Goal: Task Accomplishment & Management: Use online tool/utility

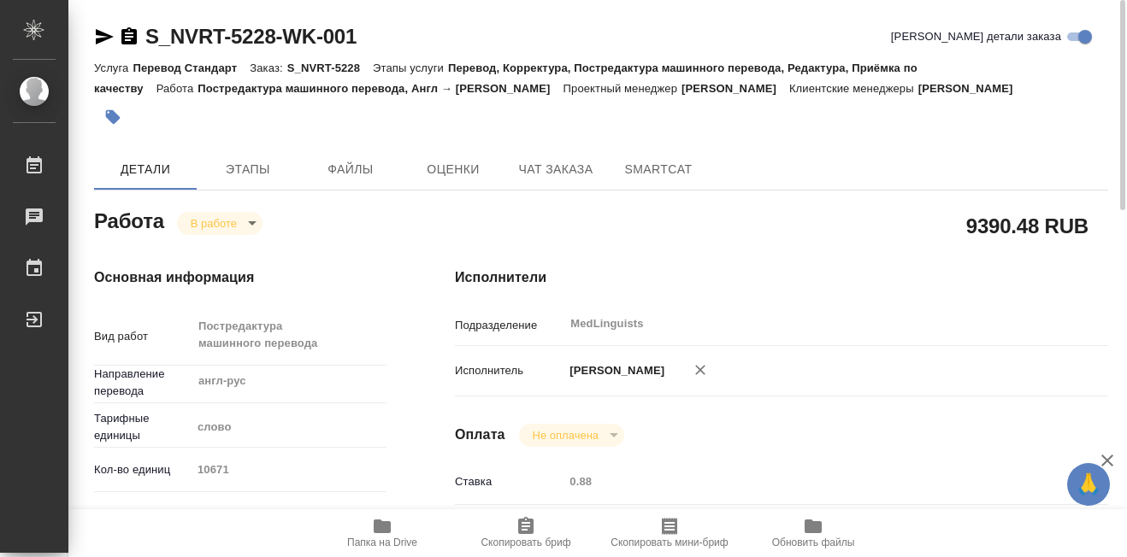
click at [250, 228] on body "🙏 .cls-1 fill:#fff; AWATERA [PERSON_NAME] 0 Чаты График Выйти S_NVRT-5228-WK-00…" at bounding box center [563, 278] width 1127 height 557
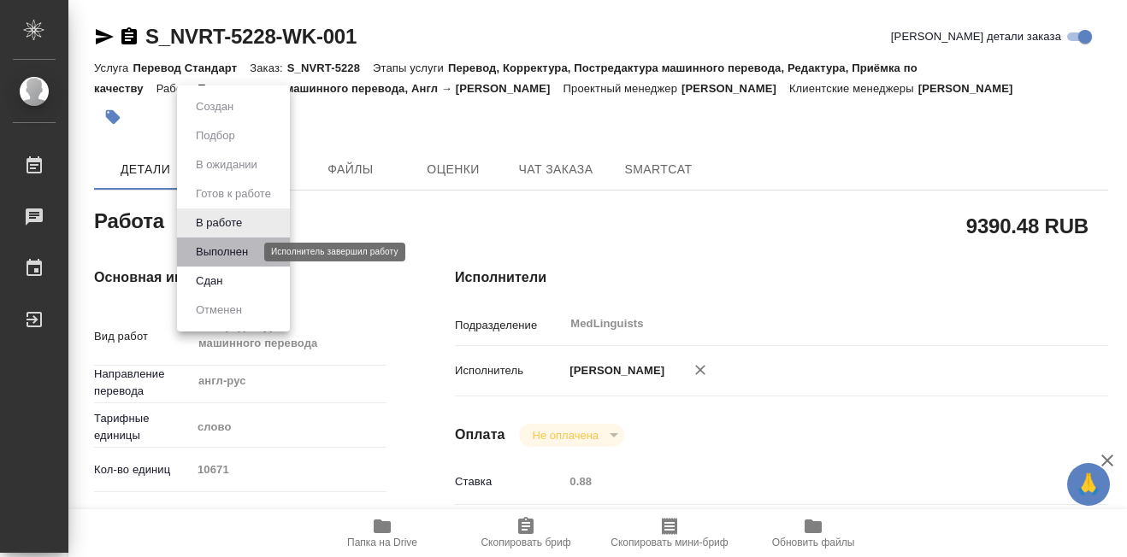
click at [239, 257] on button "Выполнен" at bounding box center [222, 252] width 62 height 19
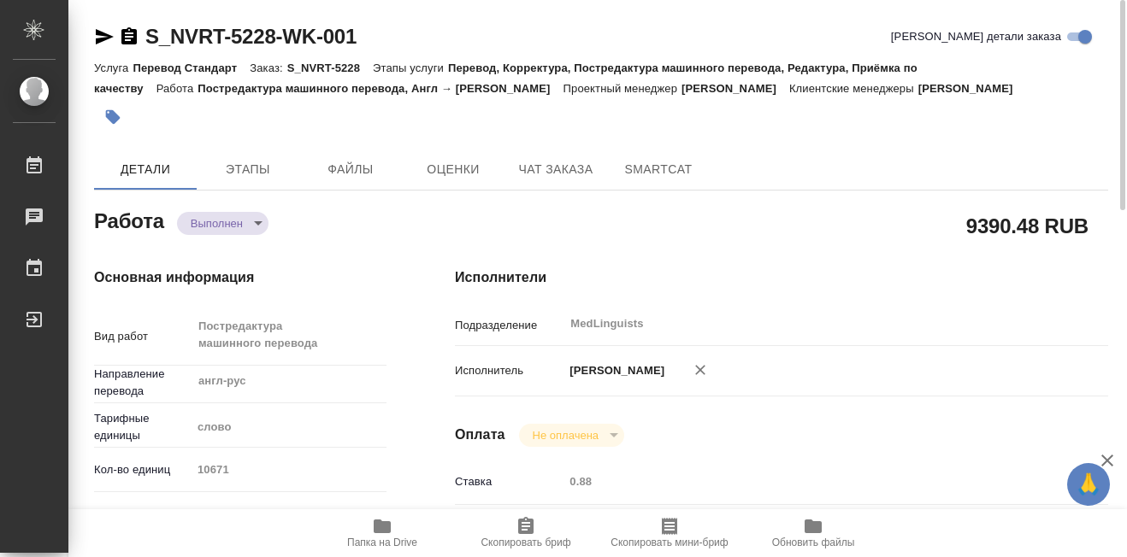
type textarea "x"
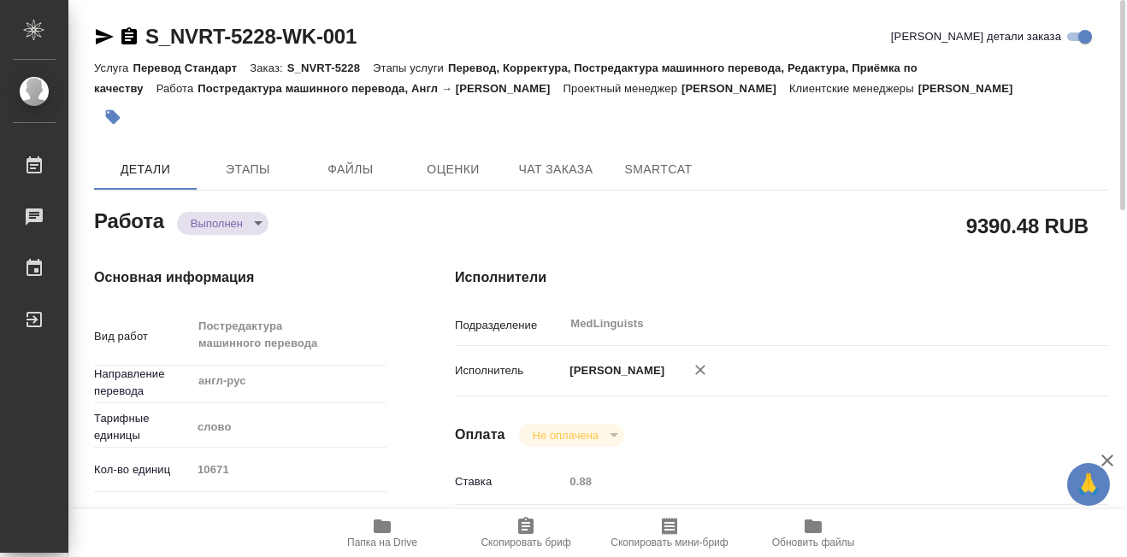
type textarea "x"
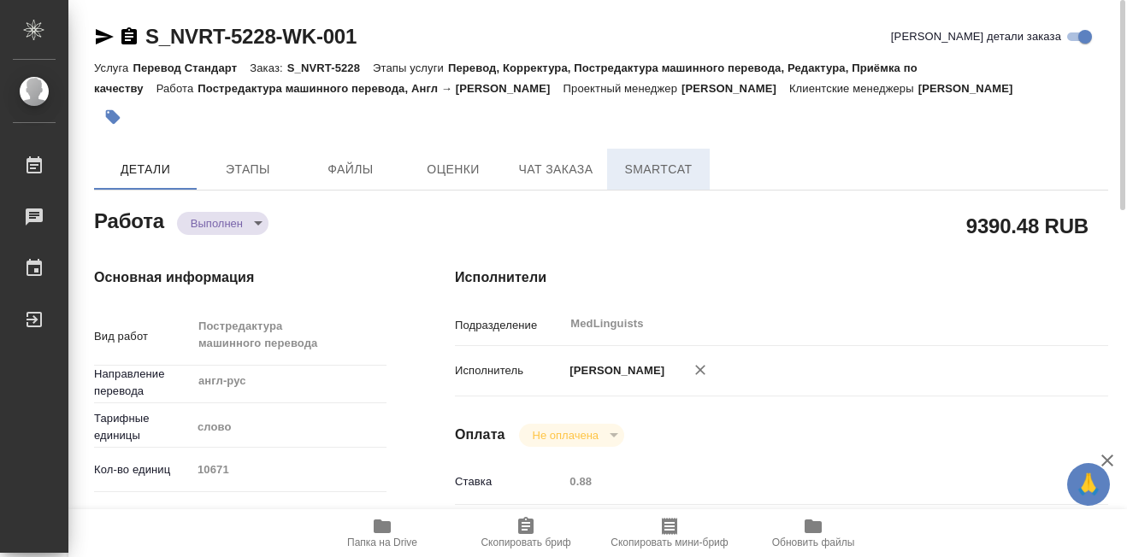
type textarea "x"
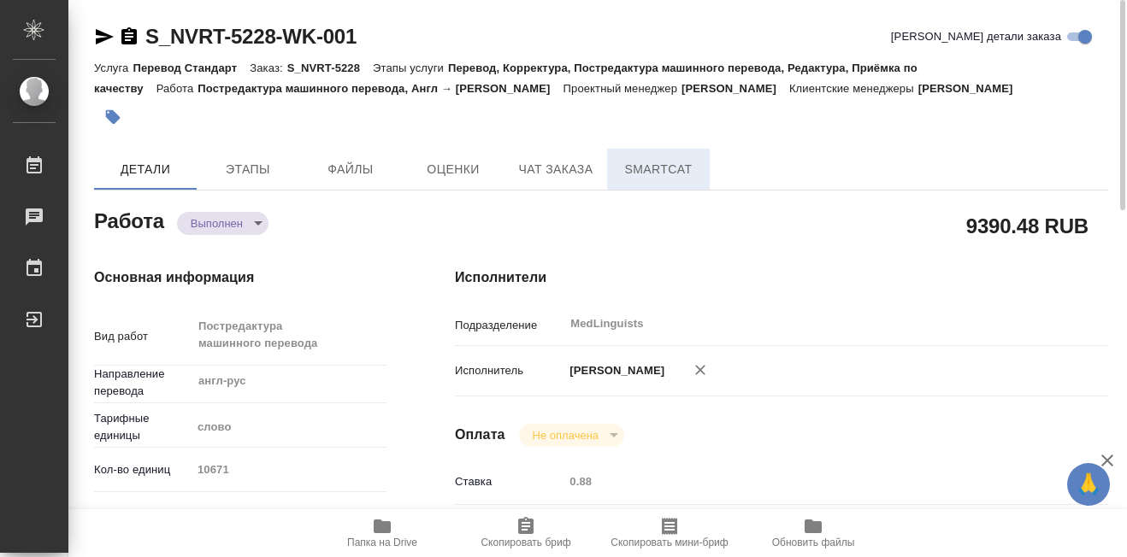
click at [658, 168] on span "SmartCat" at bounding box center [658, 169] width 82 height 21
